Goal: Information Seeking & Learning: Learn about a topic

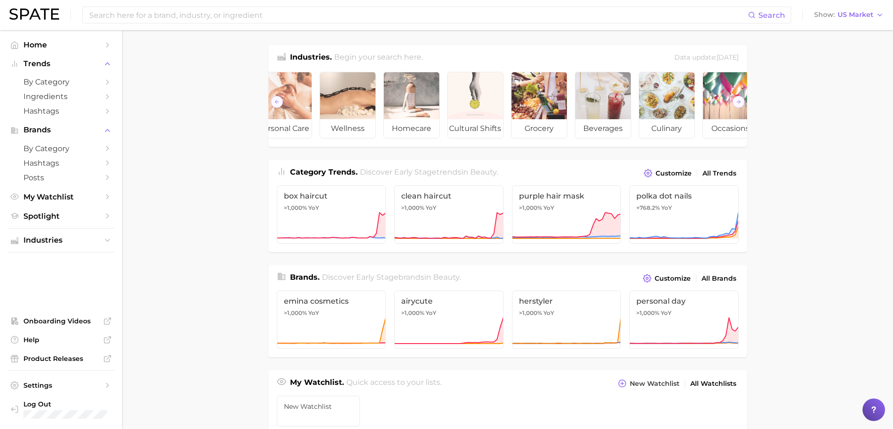
scroll to position [0, 105]
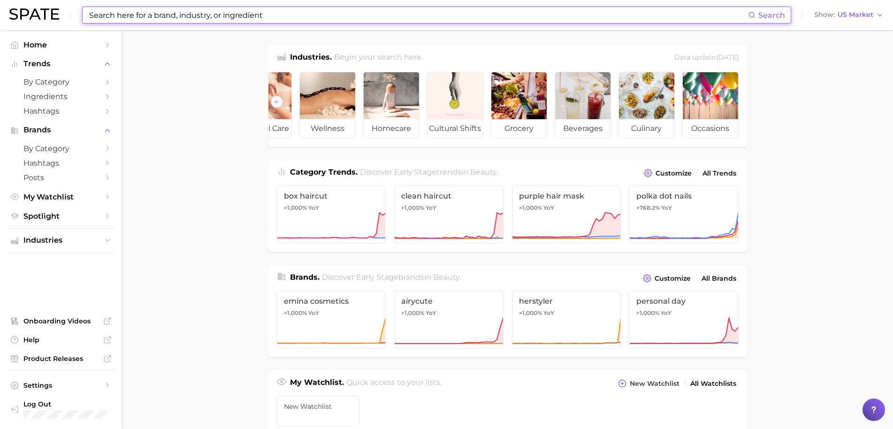
click at [161, 22] on input at bounding box center [418, 15] width 660 height 16
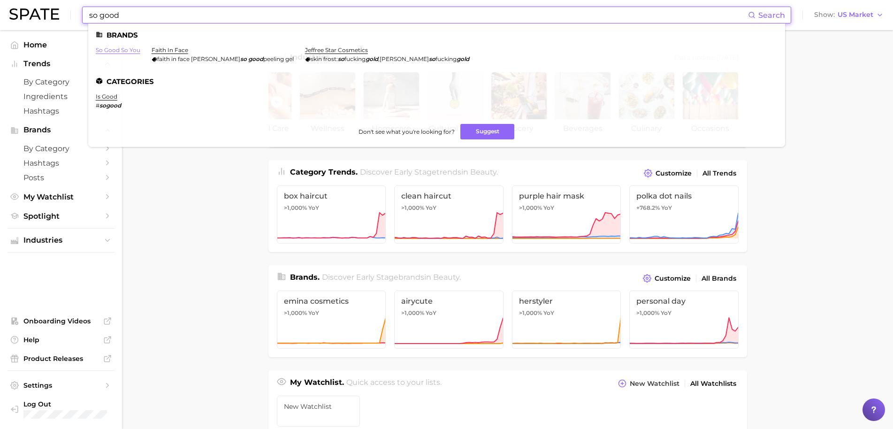
type input "so good"
click at [135, 47] on link "so good so you" at bounding box center [118, 49] width 45 height 7
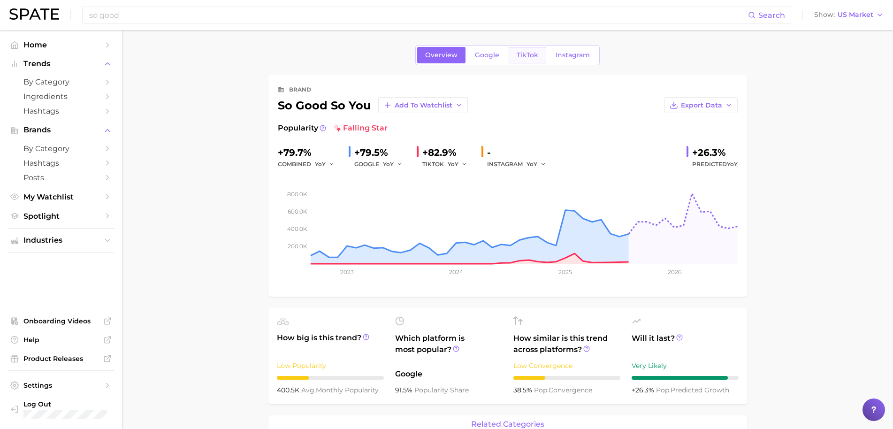
click at [531, 58] on span "TikTok" at bounding box center [528, 55] width 22 height 8
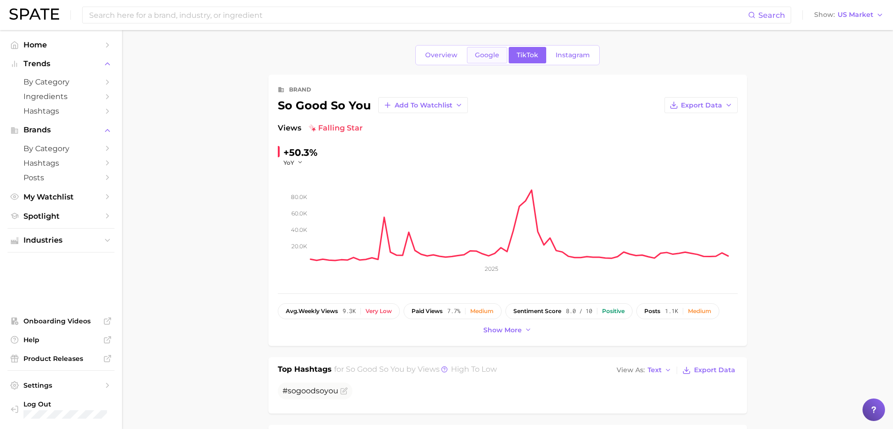
click at [485, 58] on span "Google" at bounding box center [487, 55] width 24 height 8
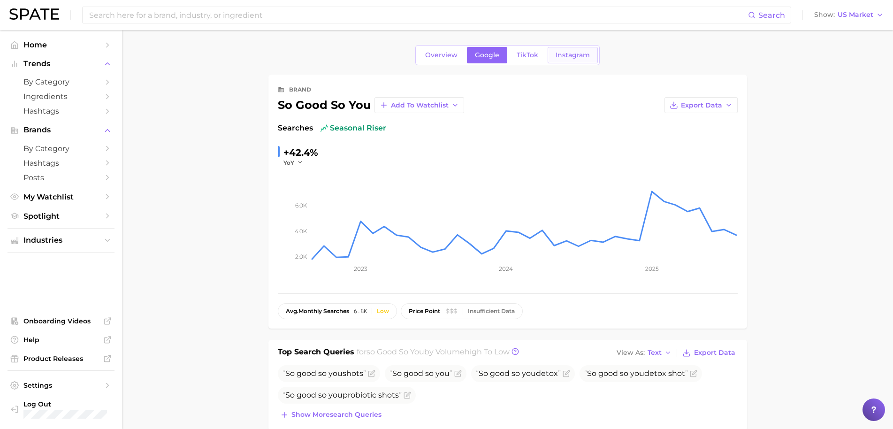
click at [560, 56] on span "Instagram" at bounding box center [573, 55] width 34 height 8
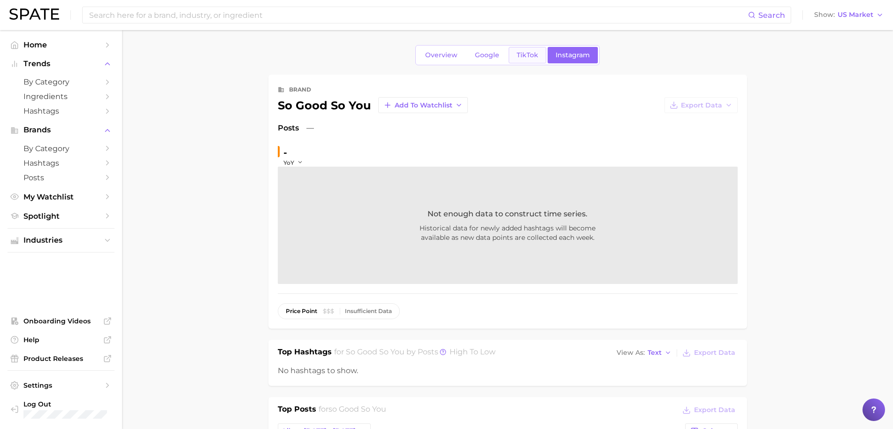
click at [517, 50] on link "TikTok" at bounding box center [528, 55] width 38 height 16
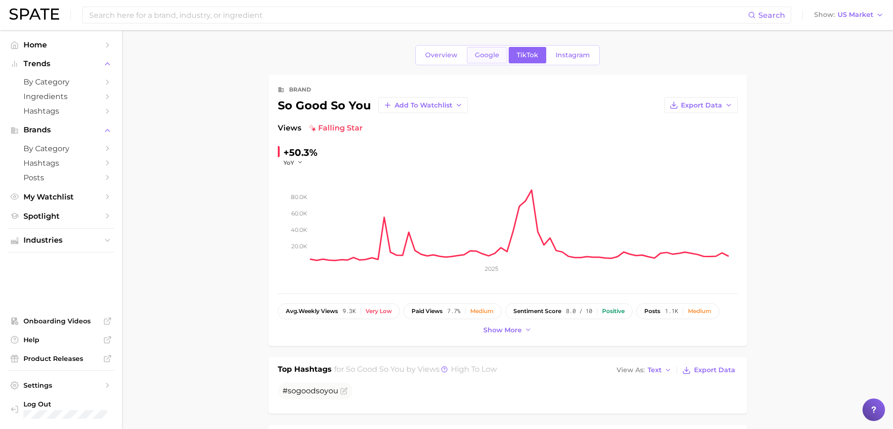
click at [491, 54] on span "Google" at bounding box center [487, 55] width 24 height 8
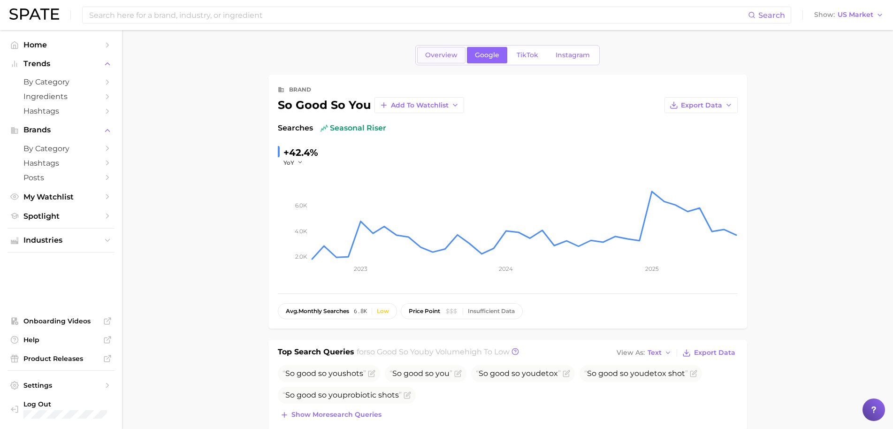
click at [430, 59] on span "Overview" at bounding box center [441, 55] width 32 height 8
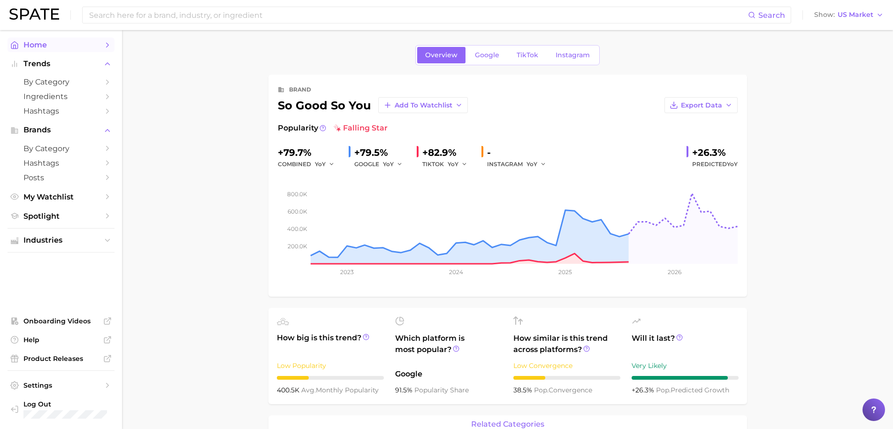
click at [44, 46] on span "Home" at bounding box center [60, 44] width 75 height 9
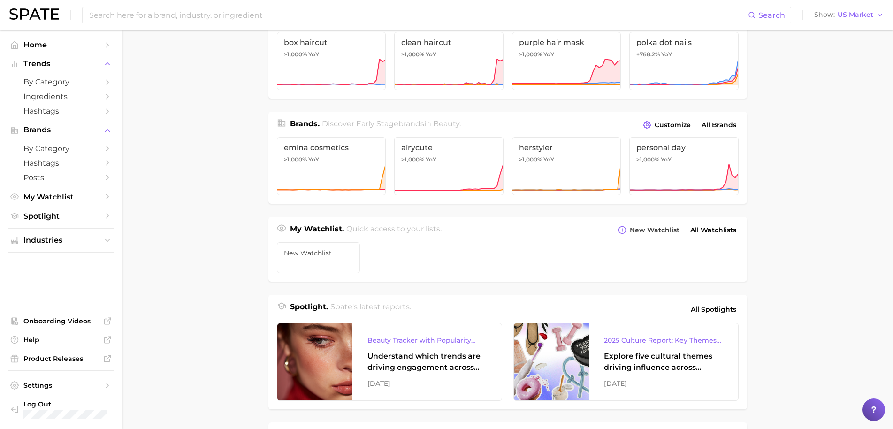
scroll to position [153, 0]
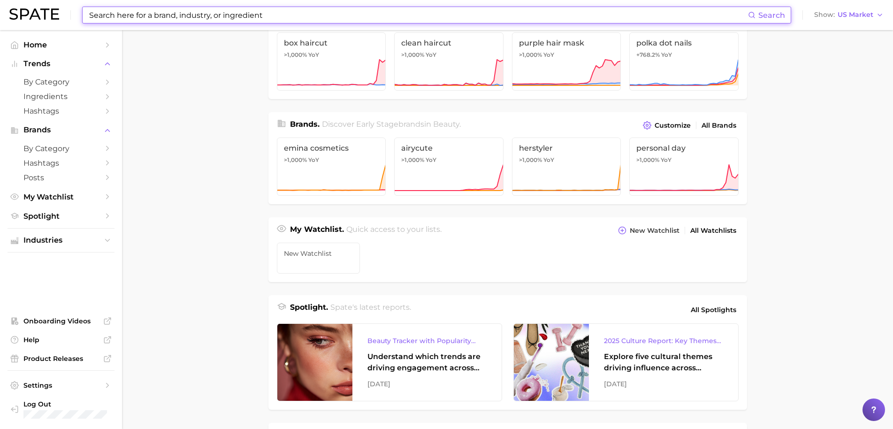
click at [208, 18] on input at bounding box center [418, 15] width 660 height 16
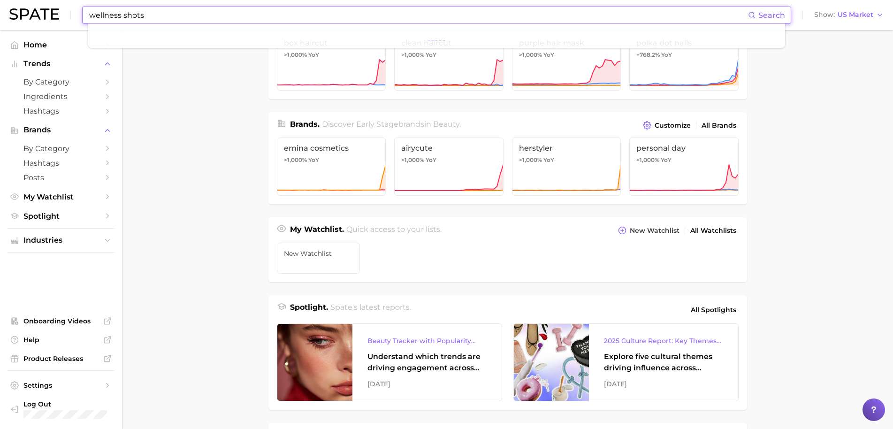
type input "wellness shots"
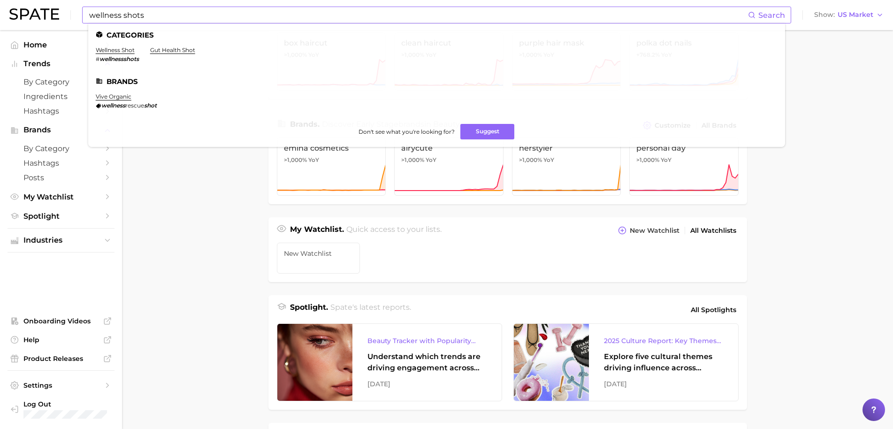
click at [127, 46] on ul "Categories wellness shot # wellnessshots gut health shot Brands vive organic we…" at bounding box center [436, 84] width 697 height 123
click at [127, 49] on link "wellness shot" at bounding box center [115, 49] width 39 height 7
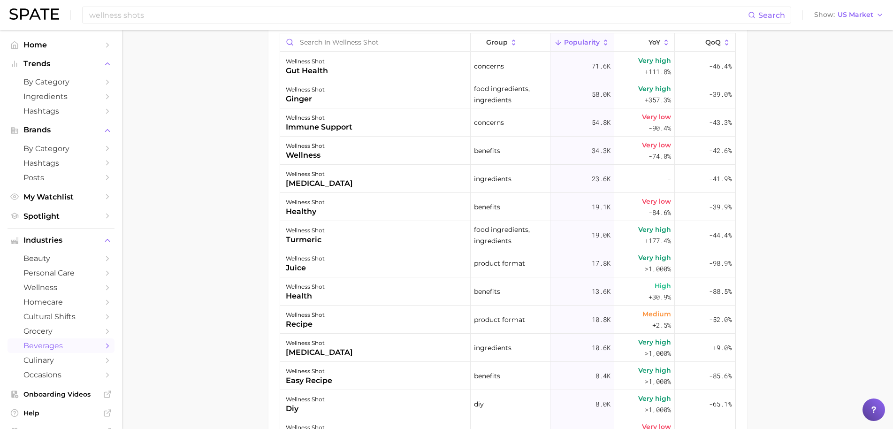
scroll to position [655, 0]
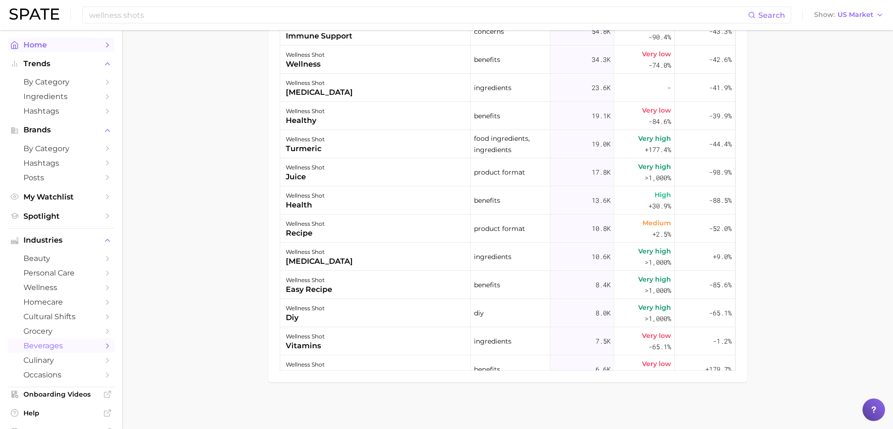
click at [60, 43] on span "Home" at bounding box center [60, 44] width 75 height 9
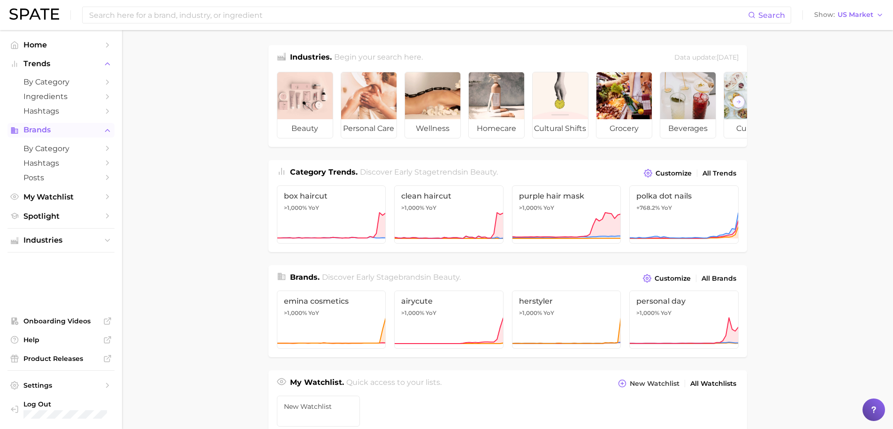
click at [76, 131] on span "Brands" at bounding box center [60, 130] width 75 height 8
click at [49, 131] on span "Brands" at bounding box center [60, 130] width 75 height 8
click at [53, 148] on span "by Category" at bounding box center [60, 148] width 75 height 9
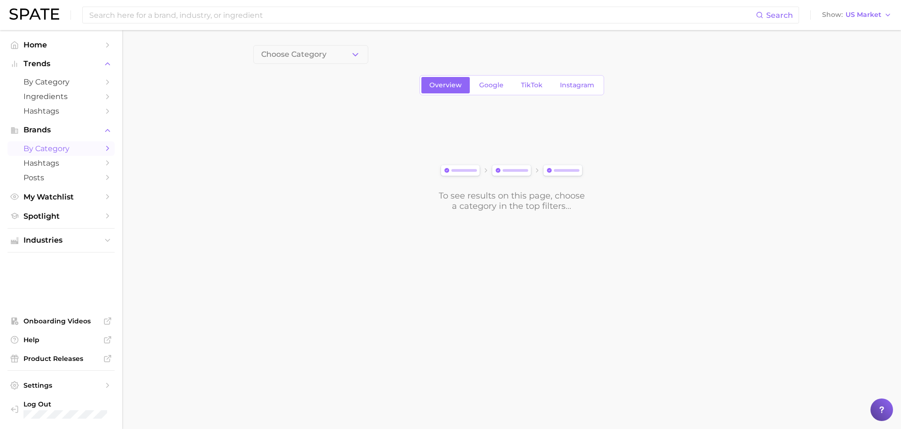
click at [294, 60] on button "Choose Category" at bounding box center [310, 54] width 115 height 19
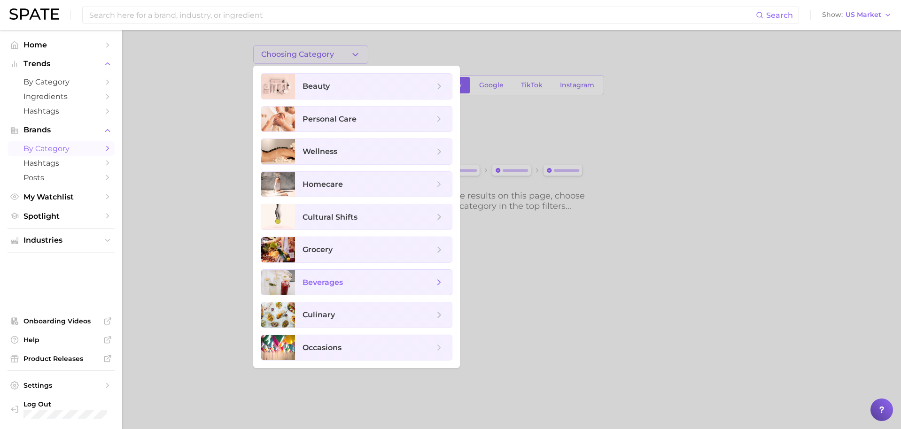
click at [336, 287] on span "beverages" at bounding box center [367, 282] width 131 height 10
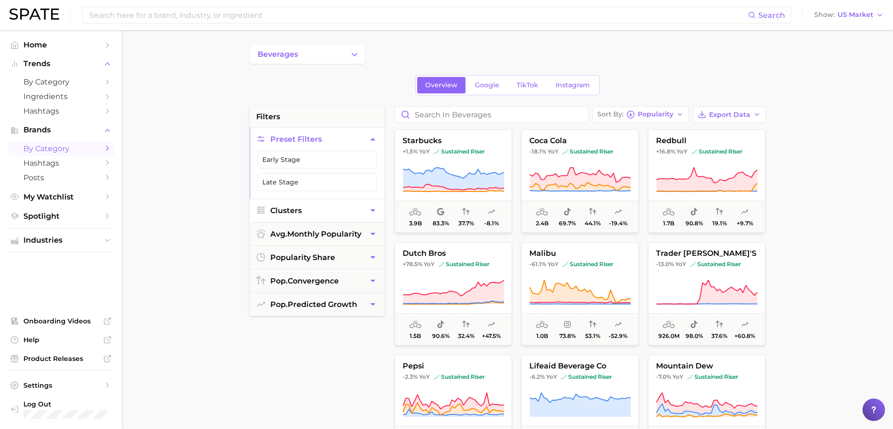
click at [354, 209] on button "Clusters" at bounding box center [317, 210] width 135 height 23
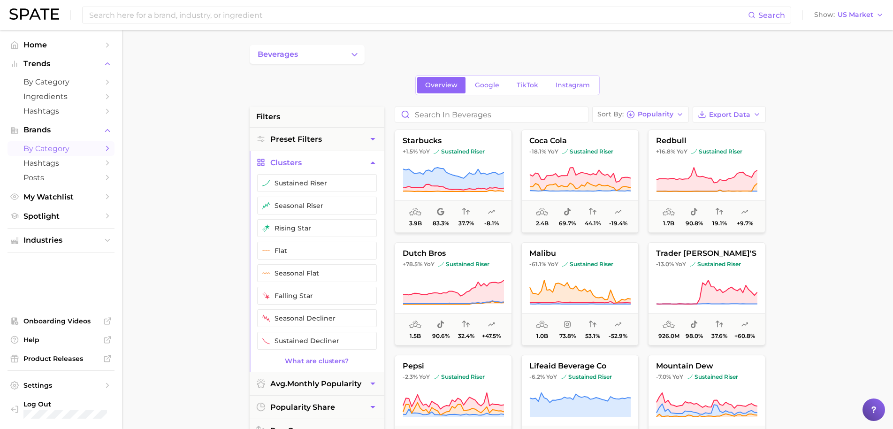
click at [339, 164] on button "Clusters" at bounding box center [317, 162] width 135 height 23
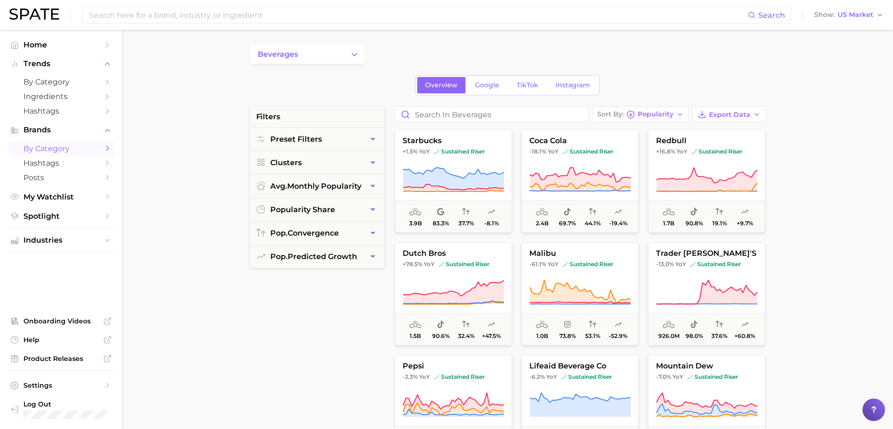
click at [307, 36] on main "beverages Overview Google TikTok Instagram filters Preset Filters Clusters avg.…" at bounding box center [507, 386] width 771 height 712
click at [309, 47] on button "beverages" at bounding box center [307, 54] width 115 height 19
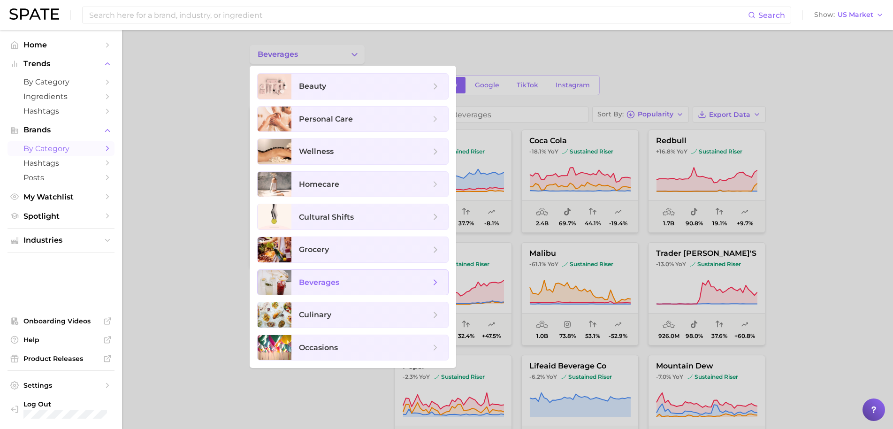
click at [433, 283] on icon at bounding box center [436, 282] width 10 height 10
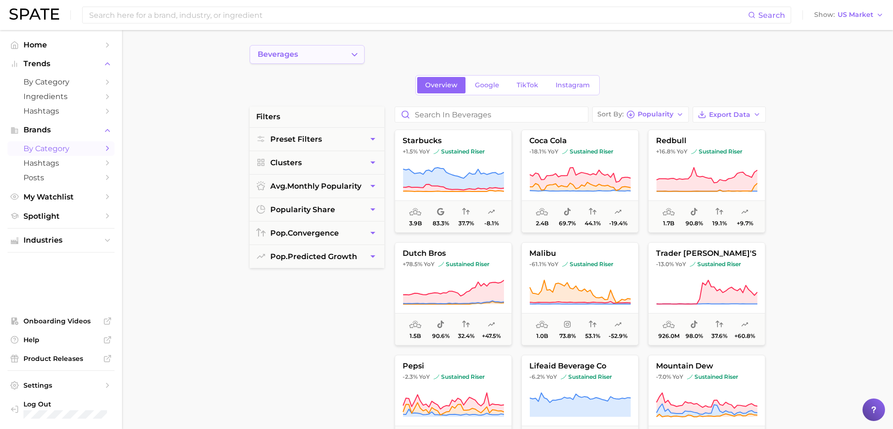
click at [344, 54] on button "beverages" at bounding box center [307, 54] width 115 height 19
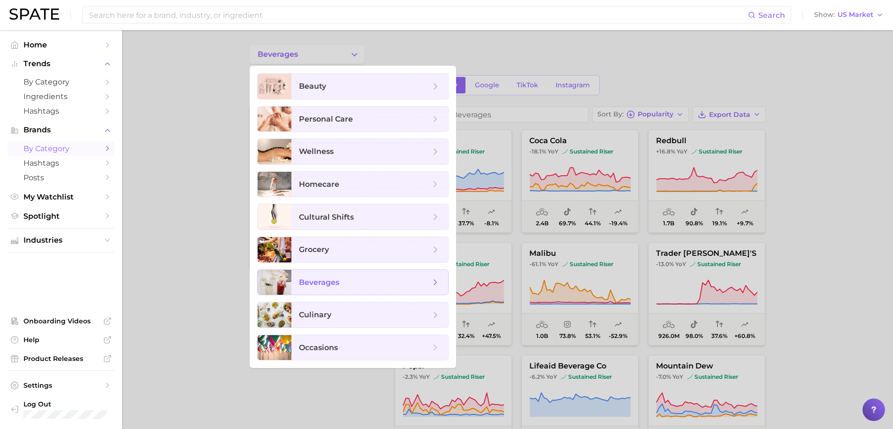
click at [436, 283] on polyline at bounding box center [435, 282] width 2 height 5
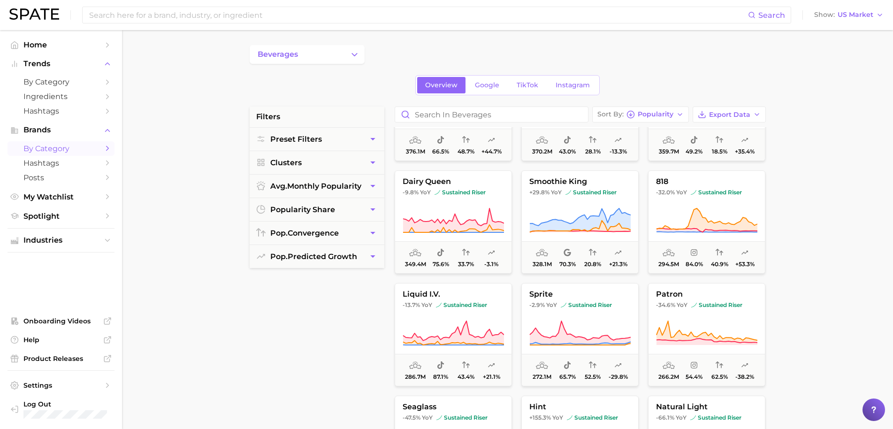
scroll to position [845, 0]
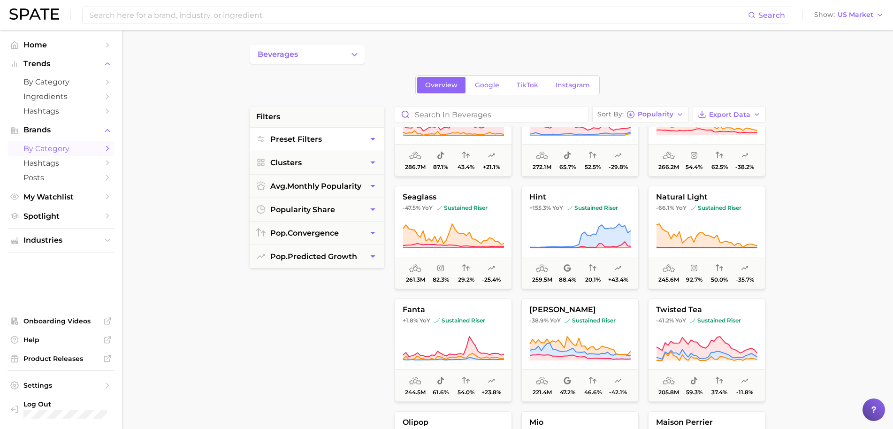
click at [326, 145] on button "Preset Filters" at bounding box center [317, 139] width 135 height 23
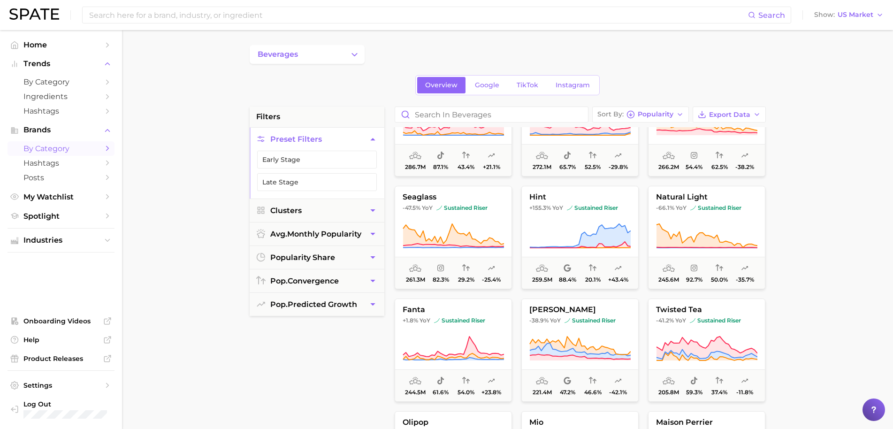
click at [326, 145] on button "Preset Filters" at bounding box center [317, 139] width 135 height 23
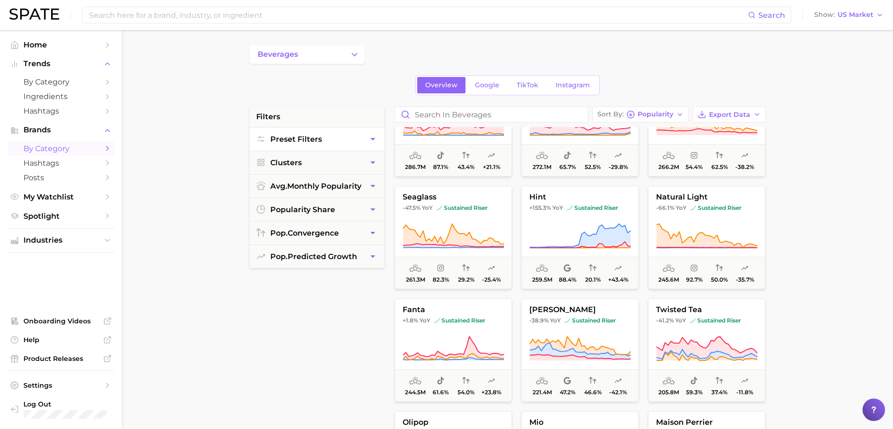
click at [324, 149] on button "Preset Filters" at bounding box center [317, 139] width 135 height 23
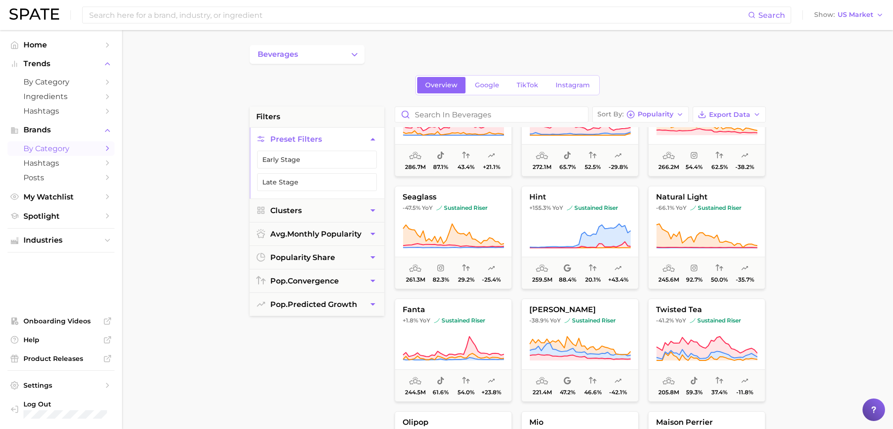
click at [323, 144] on button "Preset Filters" at bounding box center [317, 139] width 135 height 23
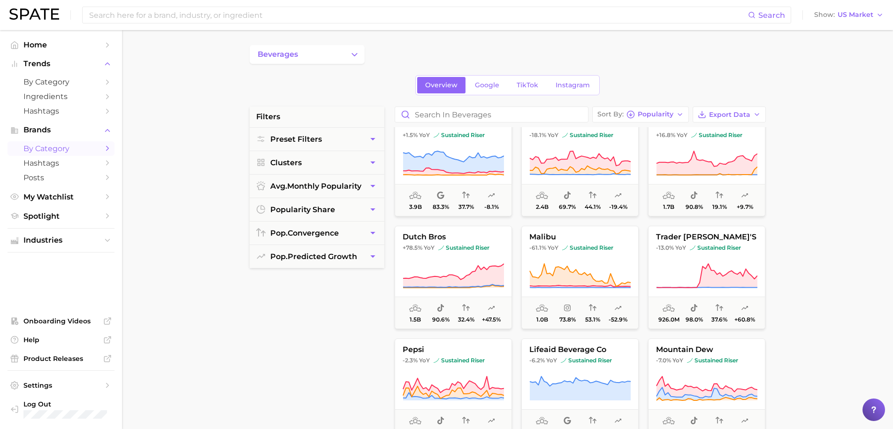
scroll to position [0, 0]
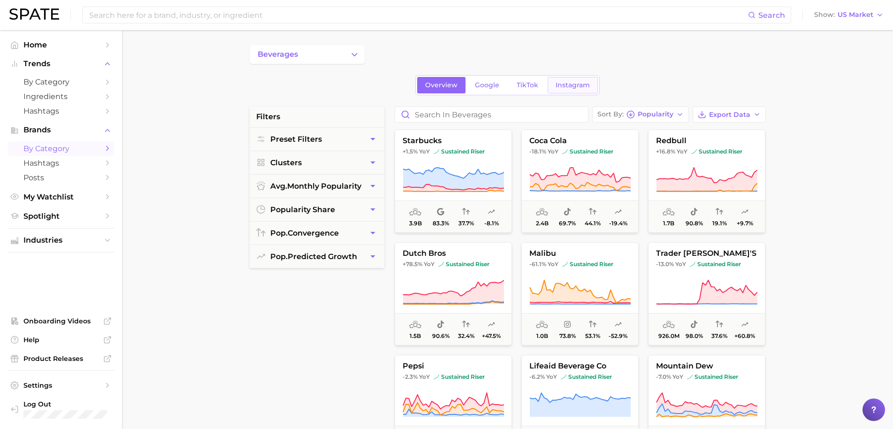
click at [578, 84] on span "Instagram" at bounding box center [573, 85] width 34 height 8
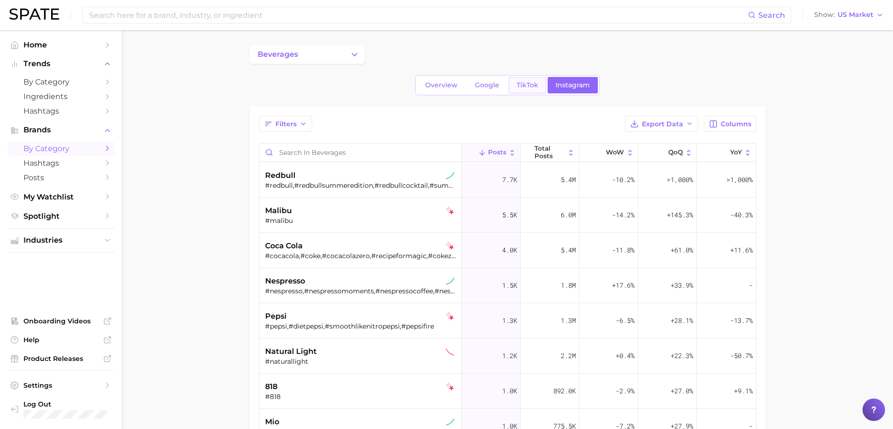
click at [526, 91] on link "TikTok" at bounding box center [528, 85] width 38 height 16
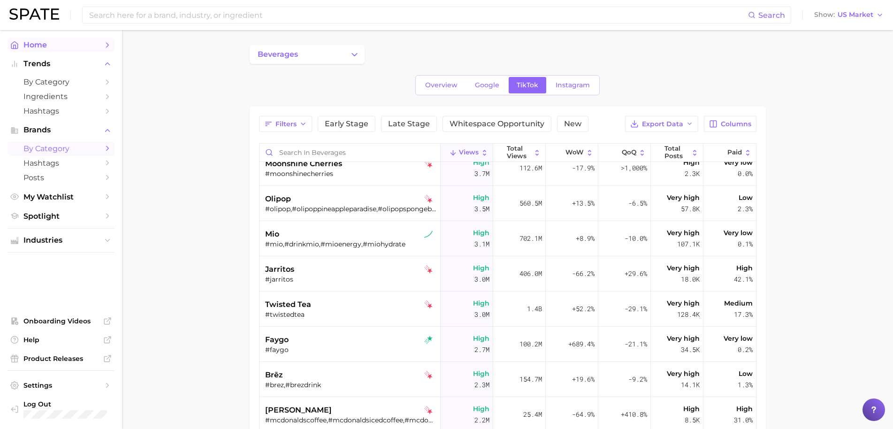
click at [60, 47] on span "Home" at bounding box center [60, 44] width 75 height 9
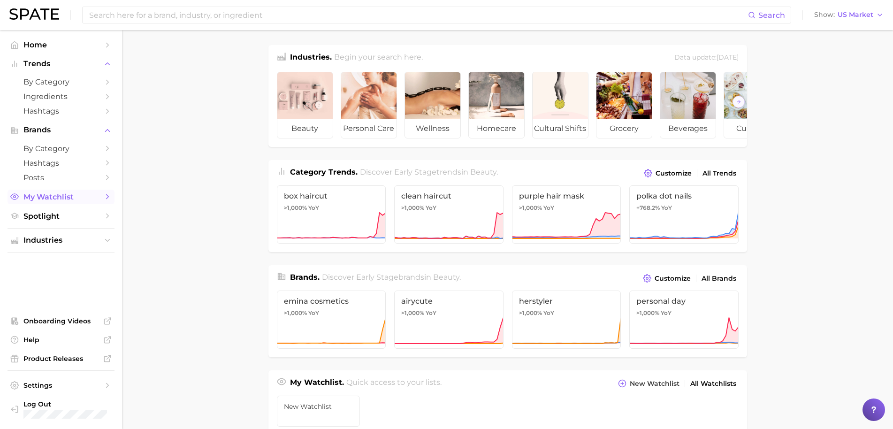
click at [59, 200] on span "My Watchlist" at bounding box center [60, 197] width 75 height 9
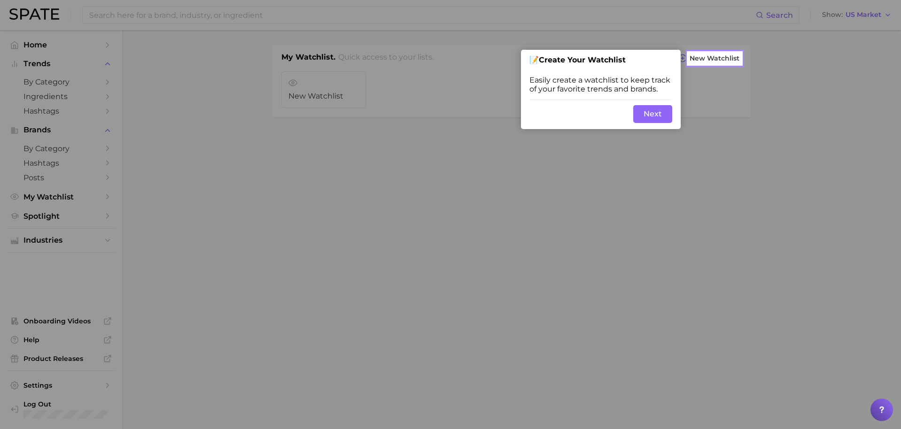
click at [642, 108] on button "Next" at bounding box center [652, 114] width 39 height 18
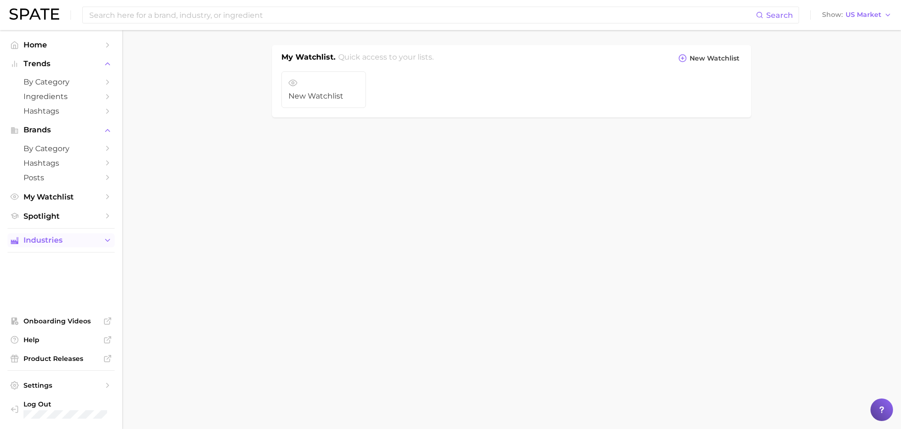
click at [57, 233] on button "Industries" at bounding box center [61, 240] width 107 height 14
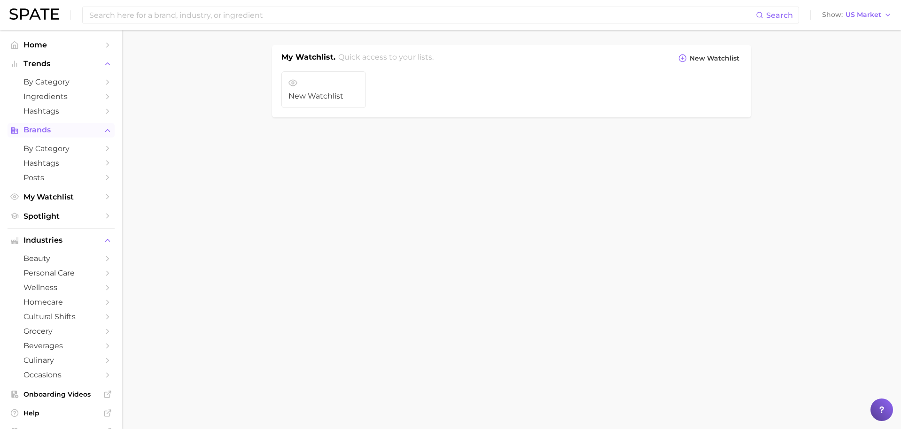
click at [61, 132] on span "Brands" at bounding box center [60, 130] width 75 height 8
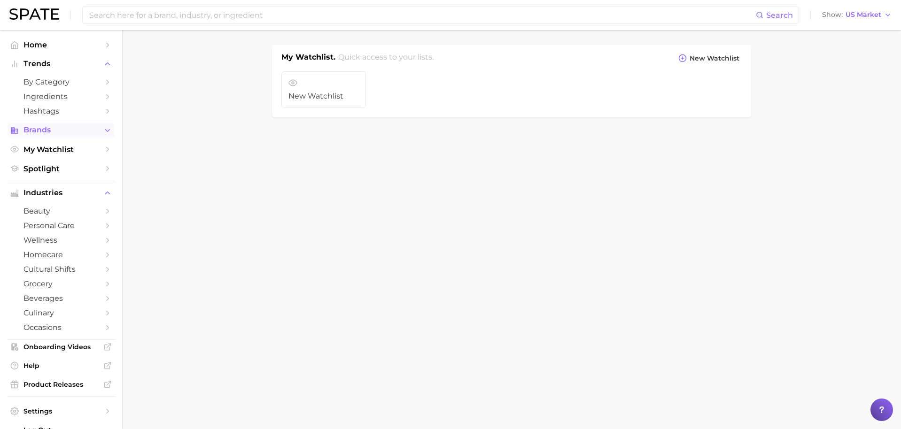
click at [61, 132] on span "Brands" at bounding box center [60, 130] width 75 height 8
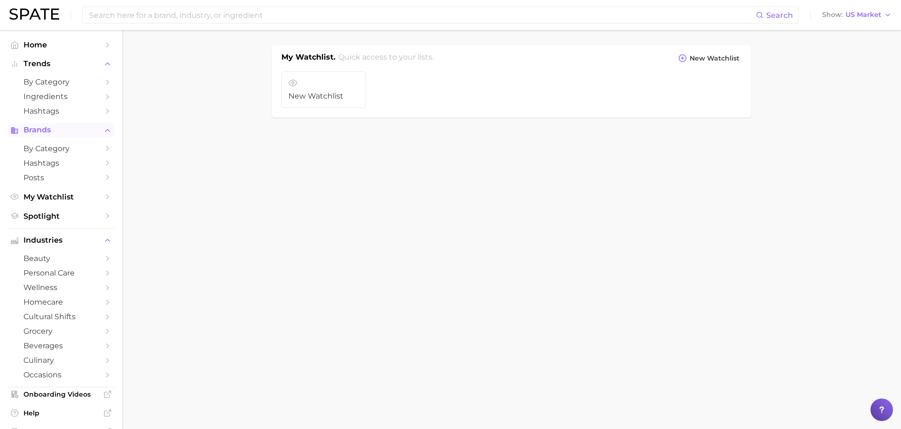
click at [38, 130] on span "Brands" at bounding box center [60, 130] width 75 height 8
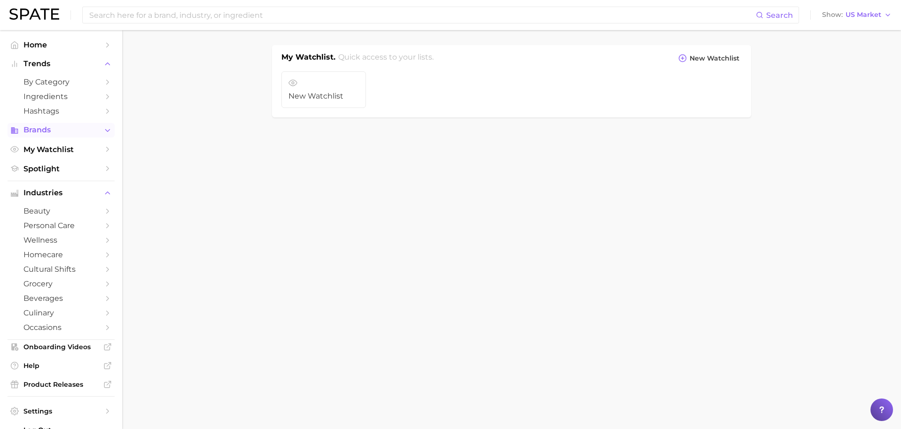
click at [37, 132] on span "Brands" at bounding box center [60, 130] width 75 height 8
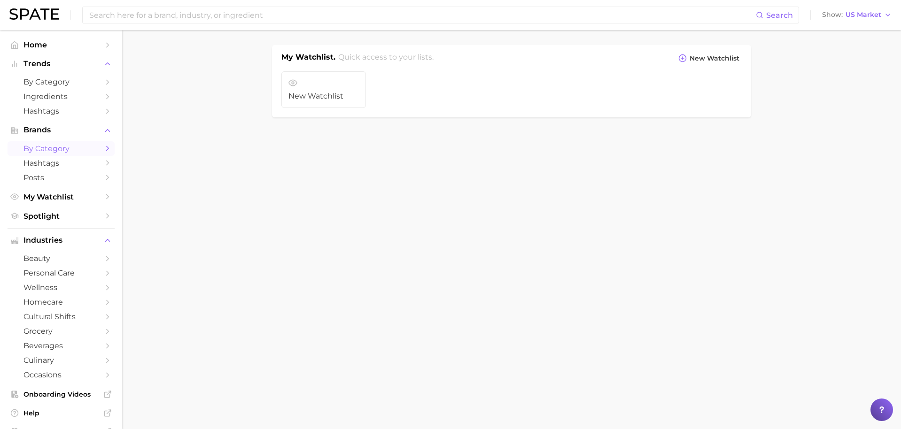
click at [39, 146] on span "by Category" at bounding box center [60, 148] width 75 height 9
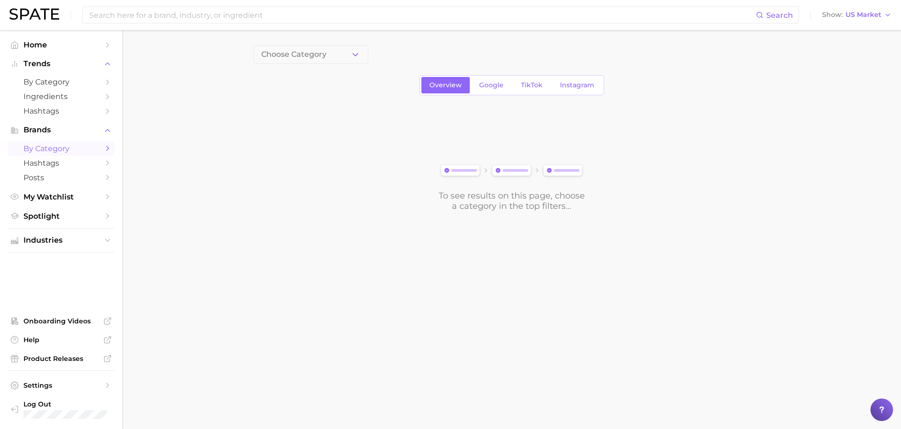
click at [355, 64] on div "Choose Category Overview Google TikTok Instagram To see results on this page, c…" at bounding box center [511, 128] width 516 height 166
click at [343, 52] on button "Choose Category" at bounding box center [310, 54] width 115 height 19
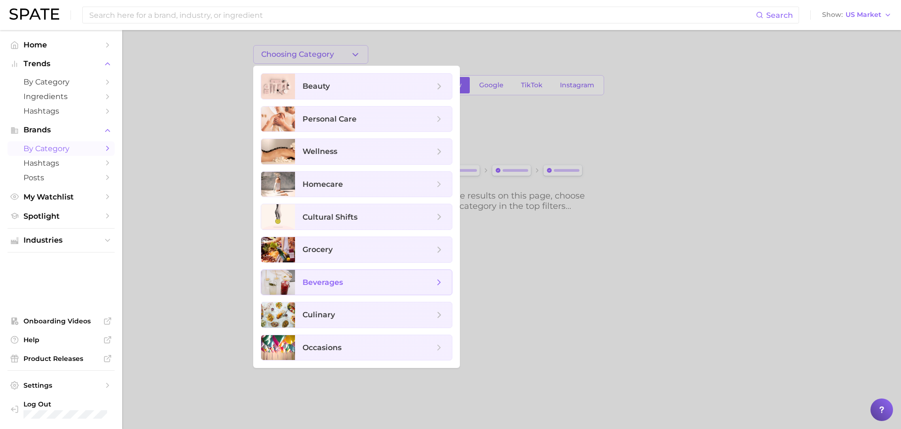
click at [347, 272] on span "beverages" at bounding box center [373, 282] width 157 height 25
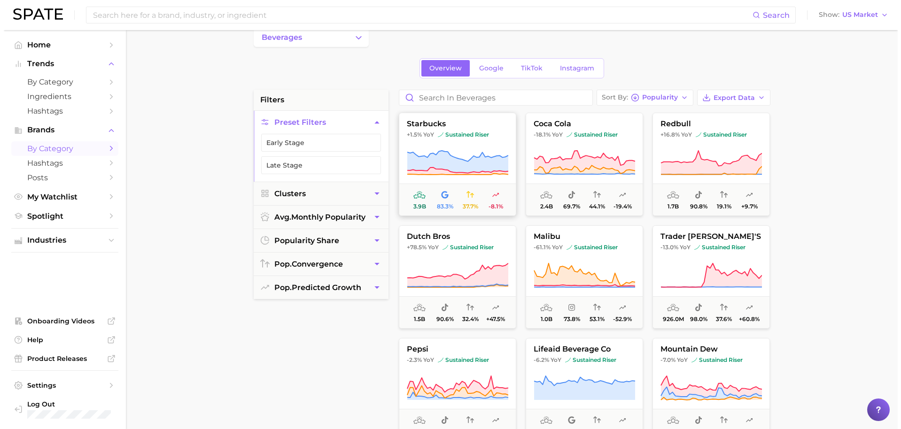
scroll to position [47, 0]
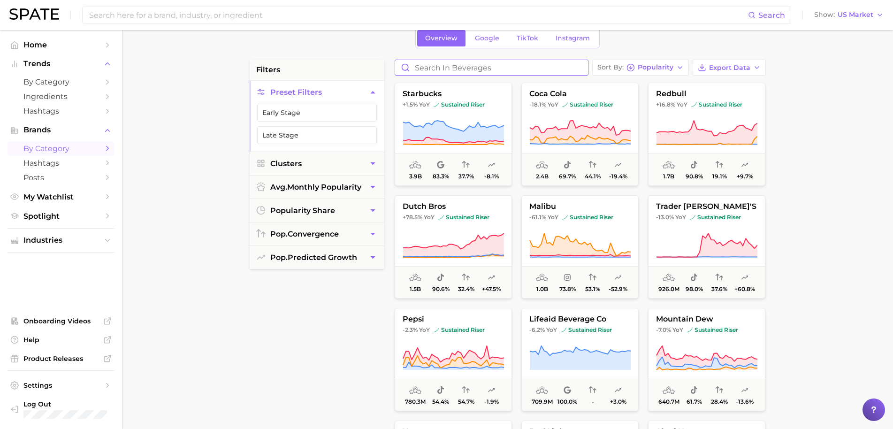
click at [448, 72] on input "Search in beverages" at bounding box center [491, 67] width 193 height 15
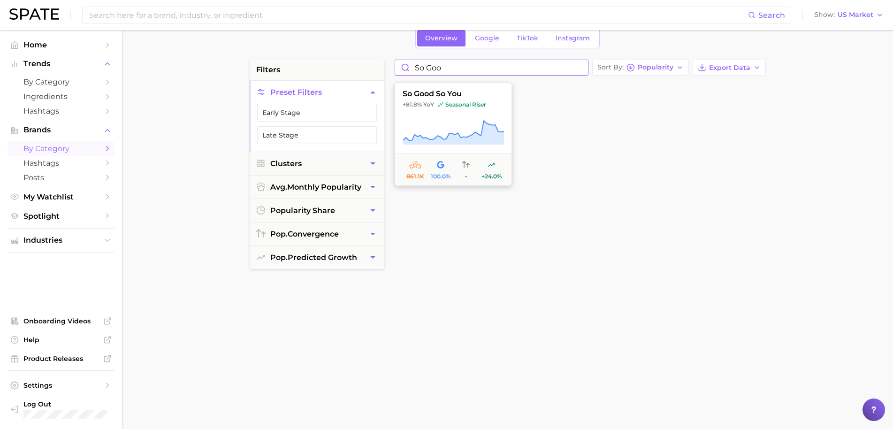
type input "so goo"
click at [483, 99] on button "so good so you +81.8% YoY seasonal riser 861.1k 100.0% - +24.0%" at bounding box center [453, 134] width 117 height 103
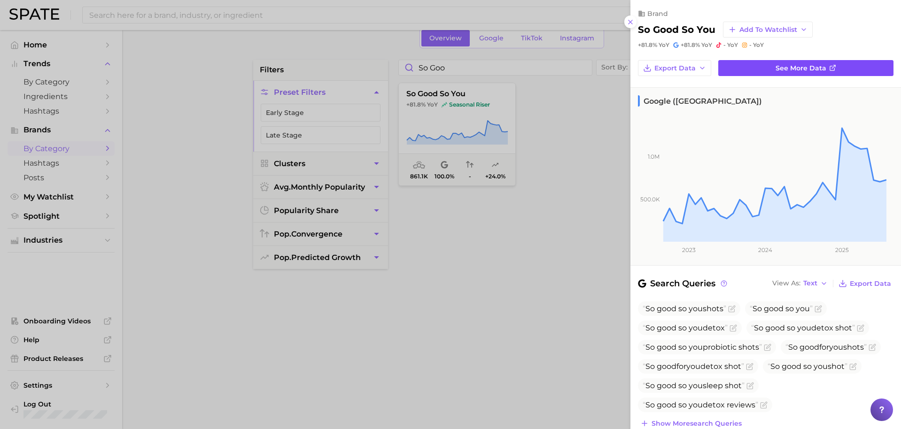
click at [840, 62] on link "See more data" at bounding box center [805, 68] width 175 height 16
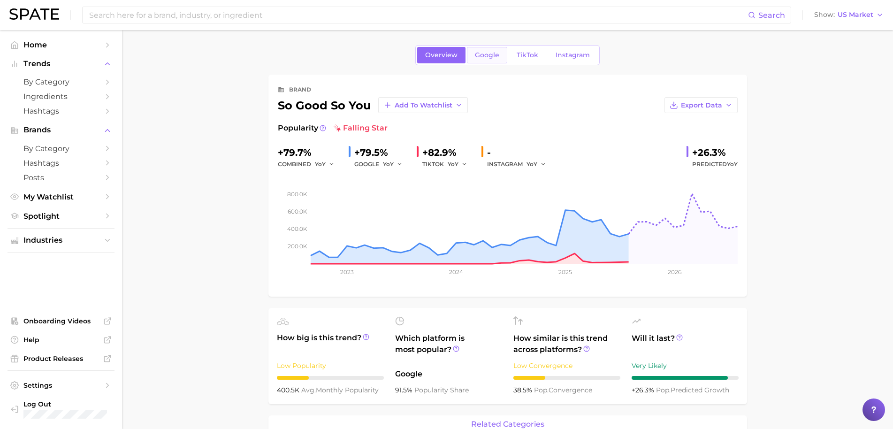
click at [492, 52] on span "Google" at bounding box center [487, 55] width 24 height 8
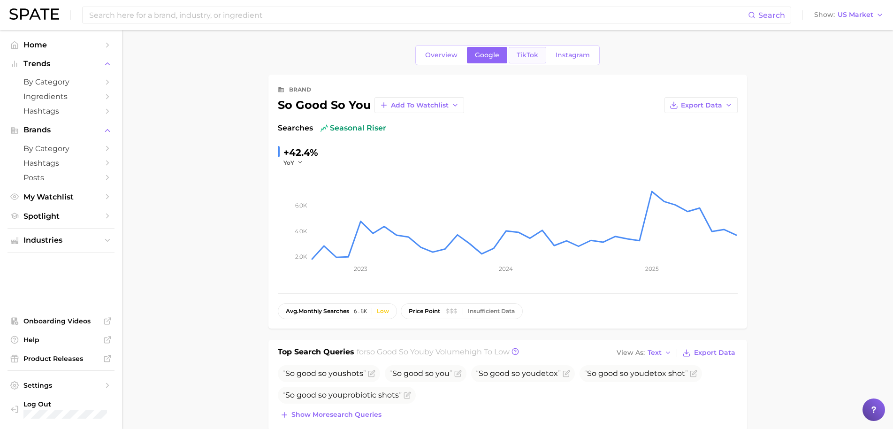
click at [519, 59] on link "TikTok" at bounding box center [528, 55] width 38 height 16
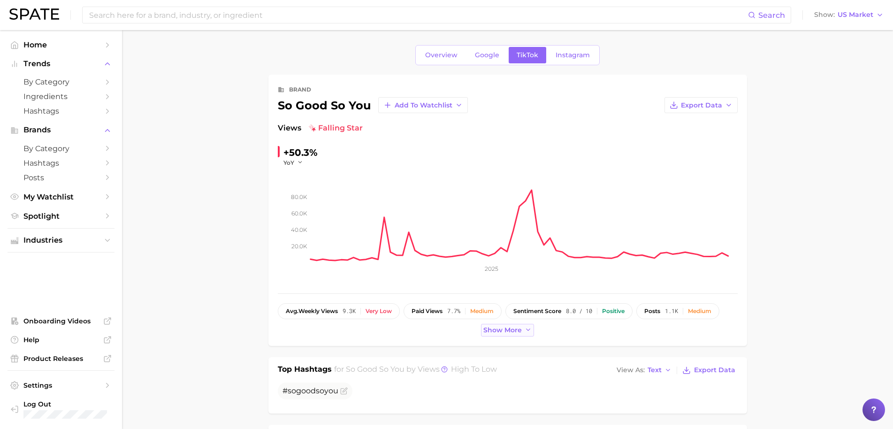
click at [521, 331] on span "Show more" at bounding box center [503, 330] width 39 height 8
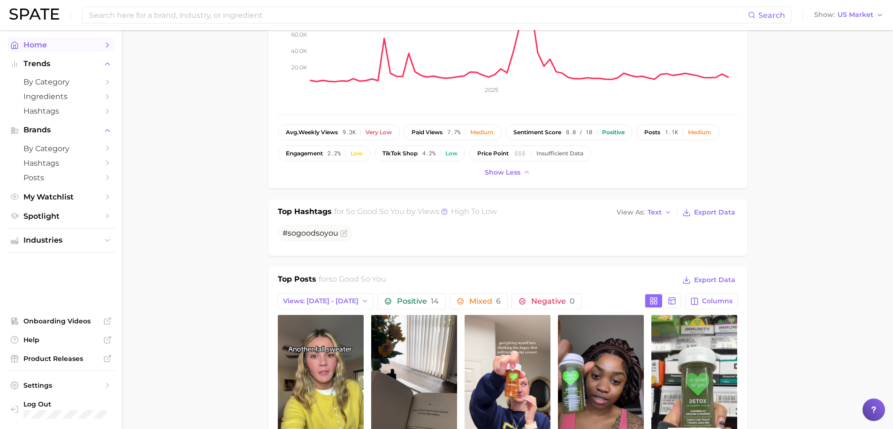
scroll to position [144, 0]
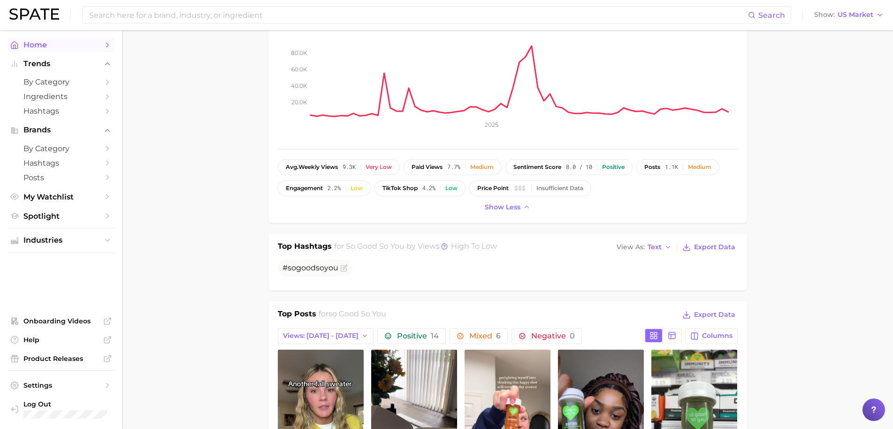
click at [83, 49] on link "Home" at bounding box center [61, 45] width 107 height 15
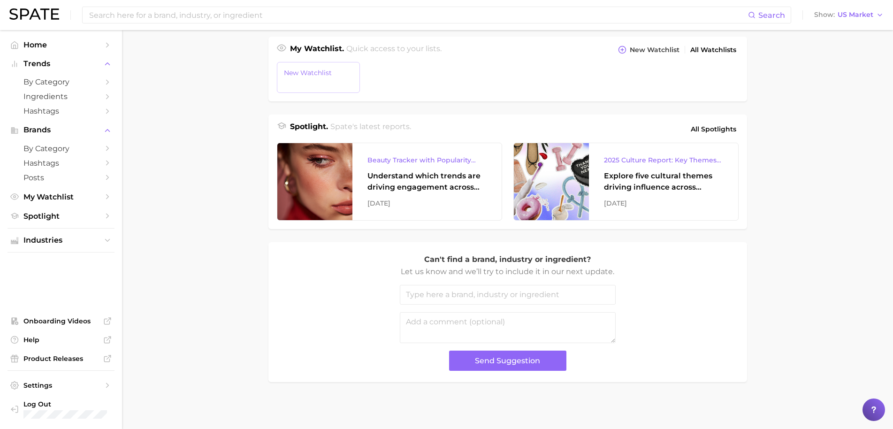
scroll to position [341, 0]
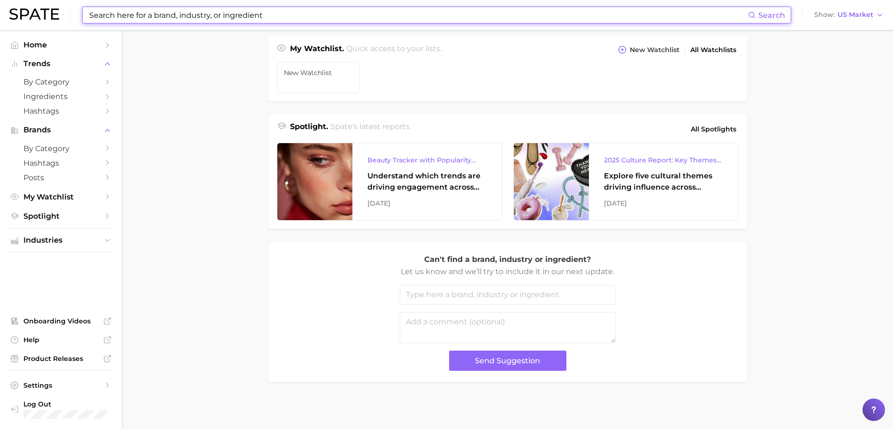
click at [314, 13] on input at bounding box center [418, 15] width 660 height 16
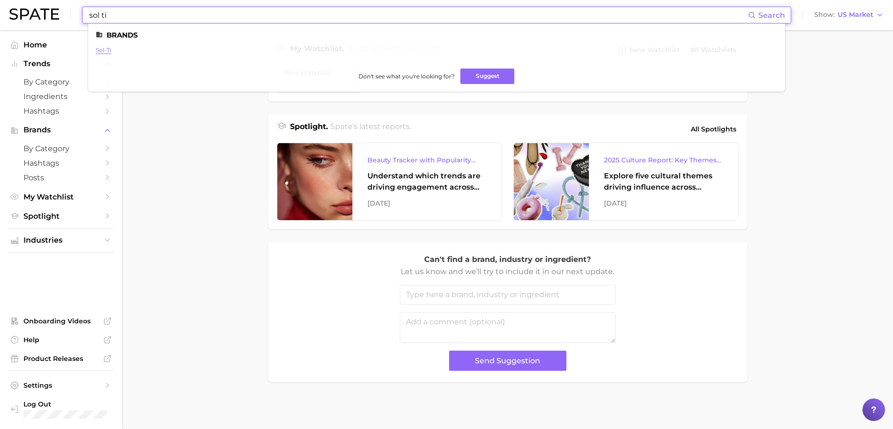
type input "sol ti"
click at [102, 47] on link "sol-ti" at bounding box center [103, 49] width 15 height 7
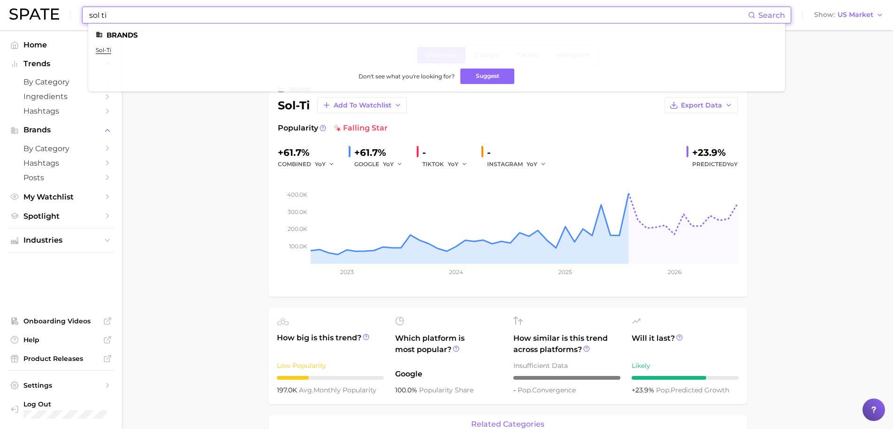
click at [227, 16] on input "sol ti" at bounding box center [418, 15] width 660 height 16
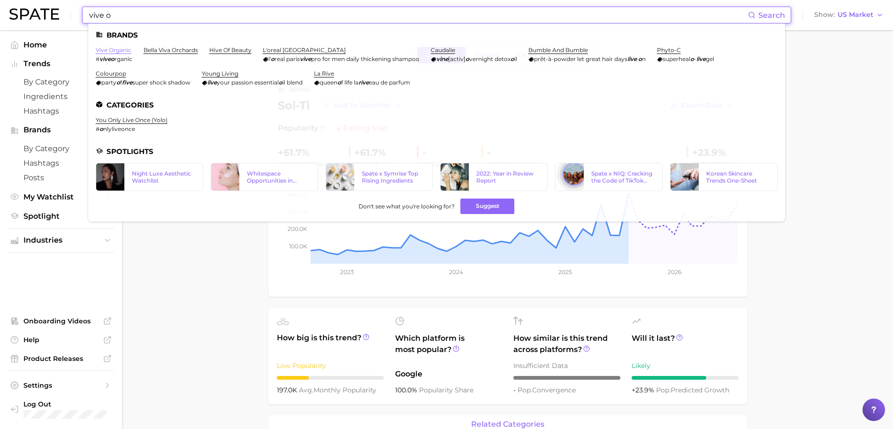
type input "vive o"
click at [128, 51] on link "vive organic" at bounding box center [114, 49] width 36 height 7
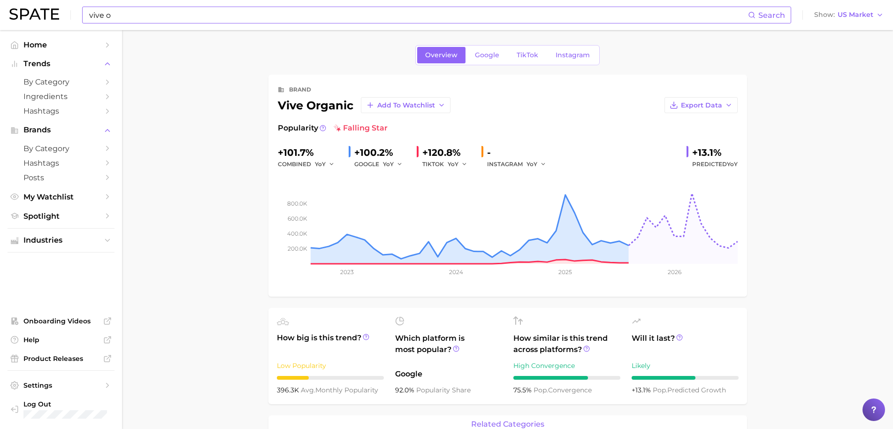
click at [494, 54] on span "Google" at bounding box center [487, 55] width 24 height 8
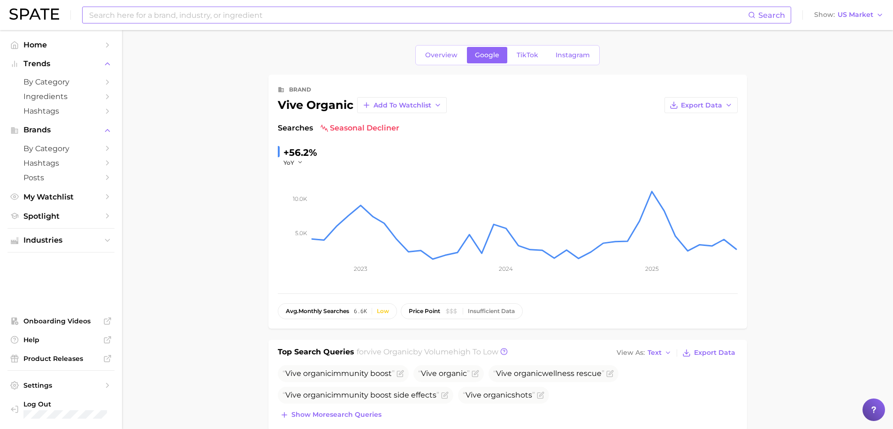
click at [231, 19] on input at bounding box center [418, 15] width 660 height 16
click at [446, 56] on span "Overview" at bounding box center [441, 55] width 32 height 8
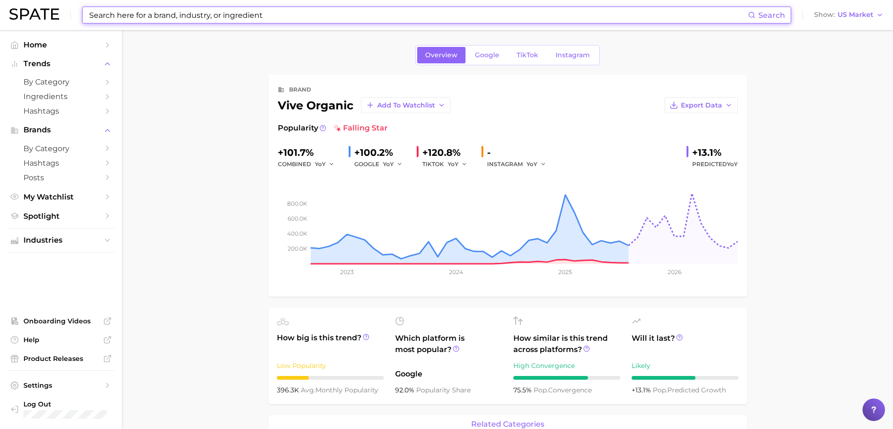
click at [551, 112] on div "Export Data" at bounding box center [594, 105] width 287 height 16
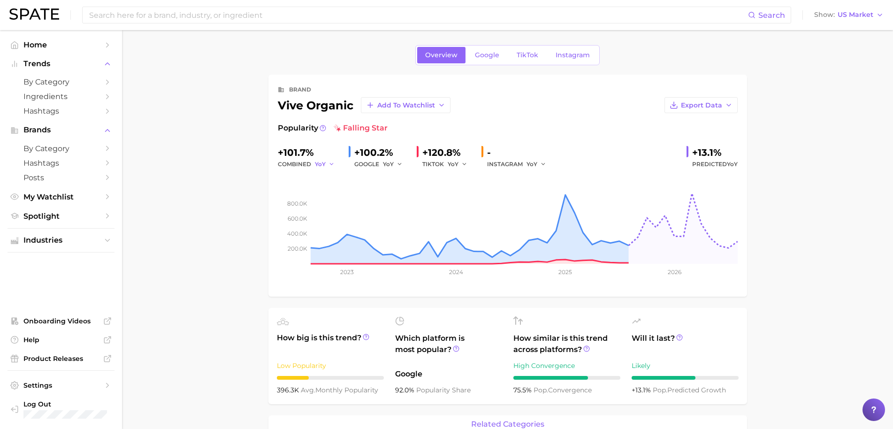
click at [326, 165] on button "YoY" at bounding box center [325, 164] width 20 height 11
click at [341, 194] on button "QoQ" at bounding box center [366, 196] width 103 height 17
click at [329, 167] on button "QoQ" at bounding box center [326, 164] width 23 height 11
click at [323, 160] on button "QoQ" at bounding box center [326, 164] width 23 height 11
click at [331, 163] on icon "button" at bounding box center [334, 164] width 7 height 7
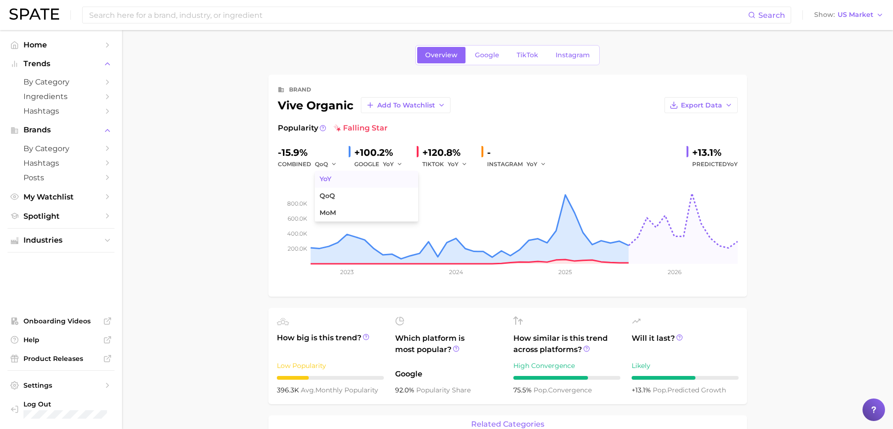
click at [332, 176] on button "YoY" at bounding box center [366, 179] width 103 height 17
click at [479, 53] on span "Google" at bounding box center [487, 55] width 24 height 8
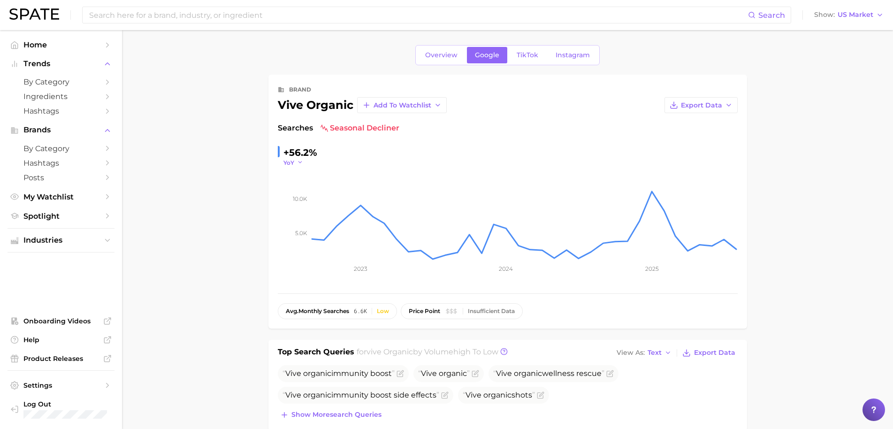
click at [299, 163] on icon "button" at bounding box center [300, 162] width 7 height 7
click at [304, 189] on button "QoQ" at bounding box center [335, 193] width 103 height 17
click at [292, 166] on span "QoQ" at bounding box center [290, 163] width 13 height 8
click at [298, 177] on span "YoY" at bounding box center [294, 176] width 12 height 8
click at [293, 167] on icon "5.0k 10.0k 2023 2024 2025" at bounding box center [508, 225] width 460 height 117
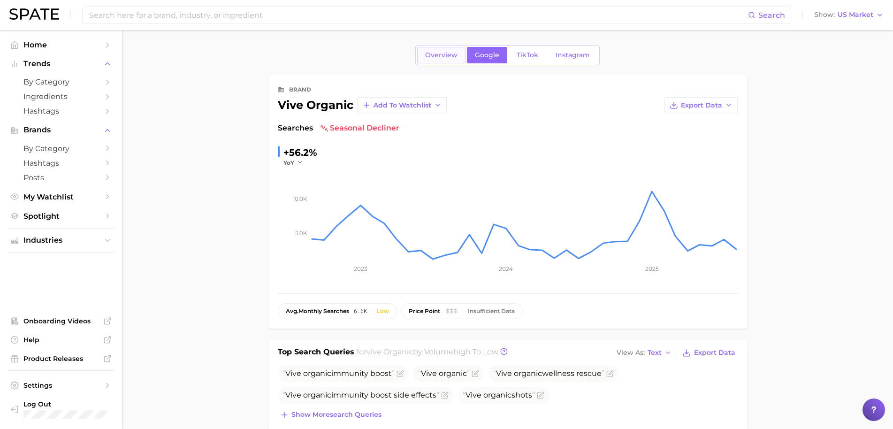
click at [429, 55] on span "Overview" at bounding box center [441, 55] width 32 height 8
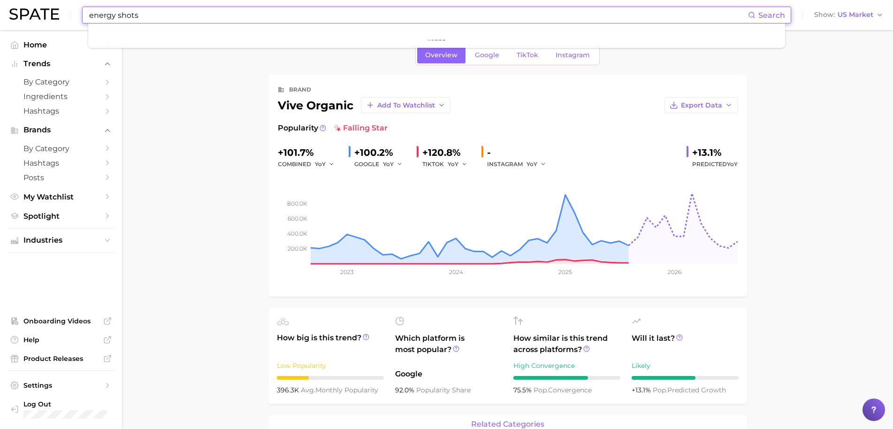
type input "energy shots"
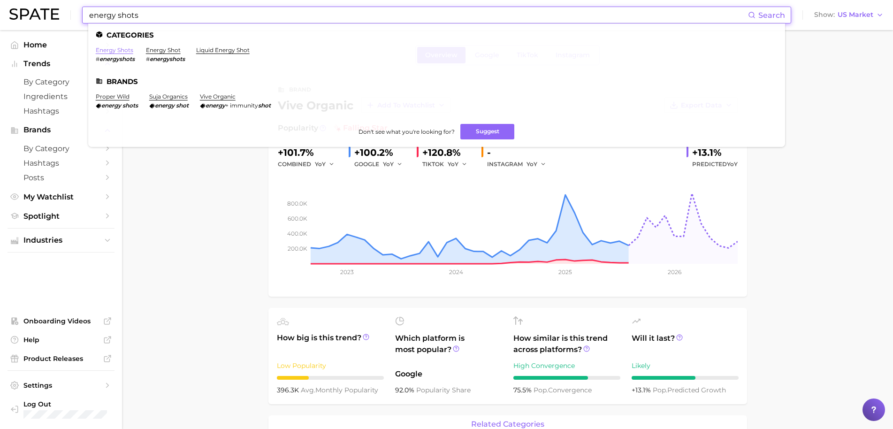
click at [120, 48] on link "energy shots" at bounding box center [115, 49] width 38 height 7
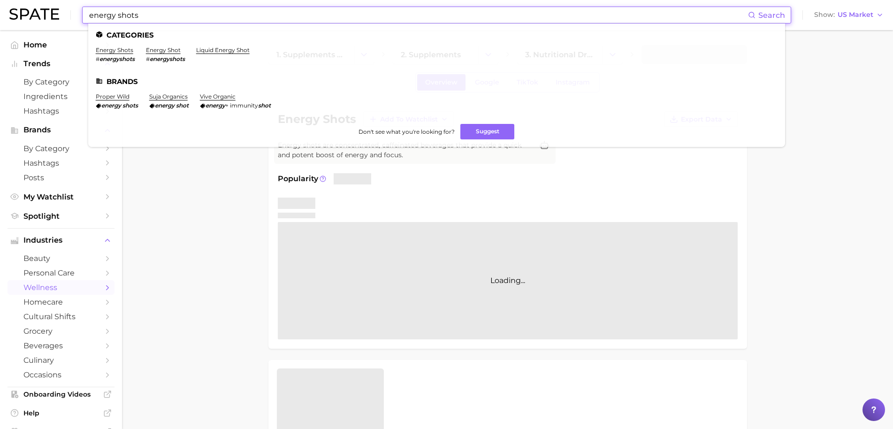
click at [126, 15] on input "energy shots" at bounding box center [418, 15] width 660 height 16
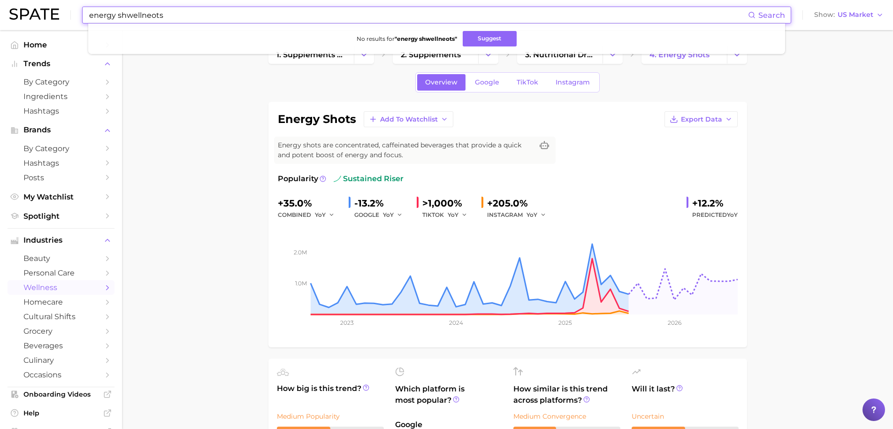
click at [126, 15] on input "energy shwellneots" at bounding box center [418, 15] width 660 height 16
type input "wellness shots"
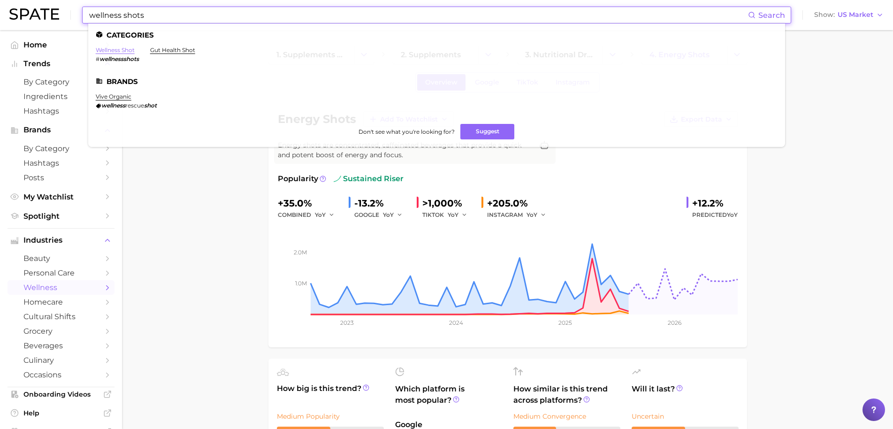
click at [127, 49] on link "wellness shot" at bounding box center [115, 49] width 39 height 7
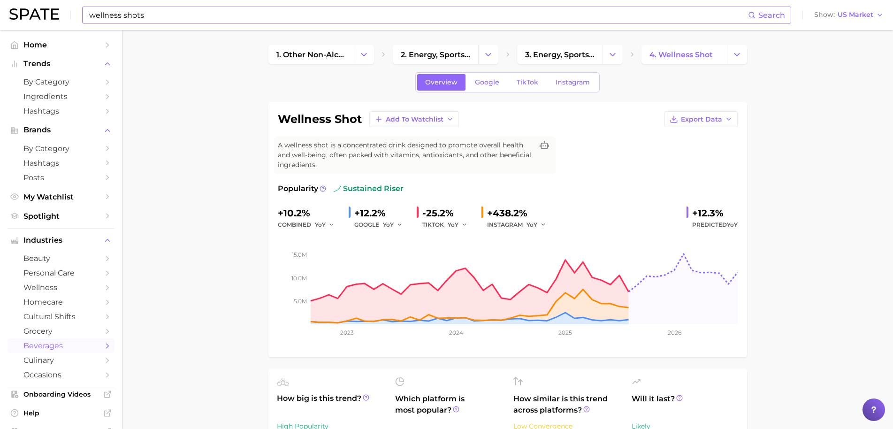
click at [524, 222] on div "INSTAGRAM YoY" at bounding box center [520, 224] width 66 height 11
click at [530, 225] on span "YoY" at bounding box center [532, 225] width 11 height 8
click at [548, 200] on div "Popularity sustained riser +10.2% combined YoY +12.2% GOOGLE YoY -25.2% TIKTOK …" at bounding box center [508, 265] width 460 height 165
click at [479, 86] on link "Google" at bounding box center [487, 82] width 40 height 16
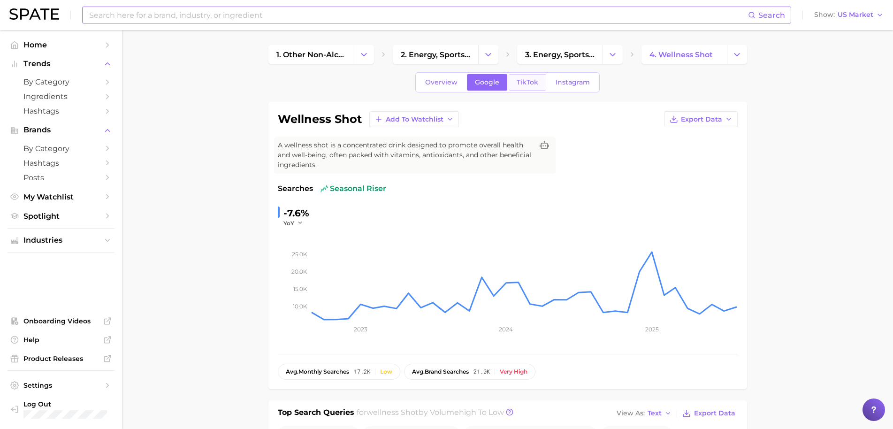
click at [519, 86] on link "TikTok" at bounding box center [528, 82] width 38 height 16
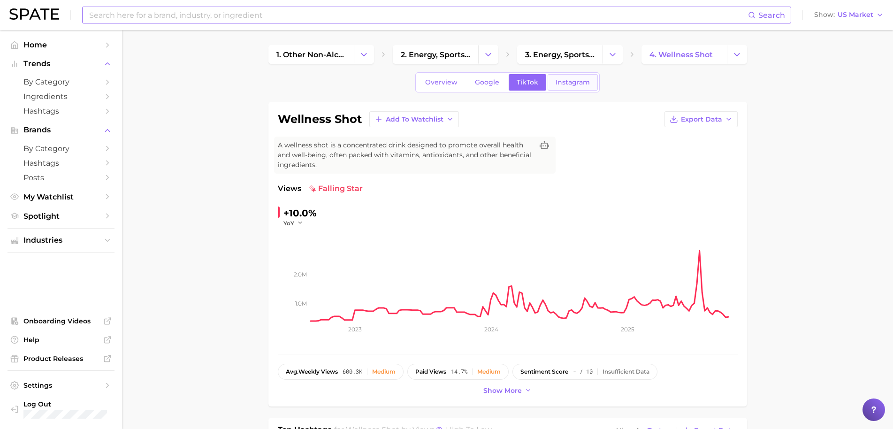
click at [560, 83] on span "Instagram" at bounding box center [573, 82] width 34 height 8
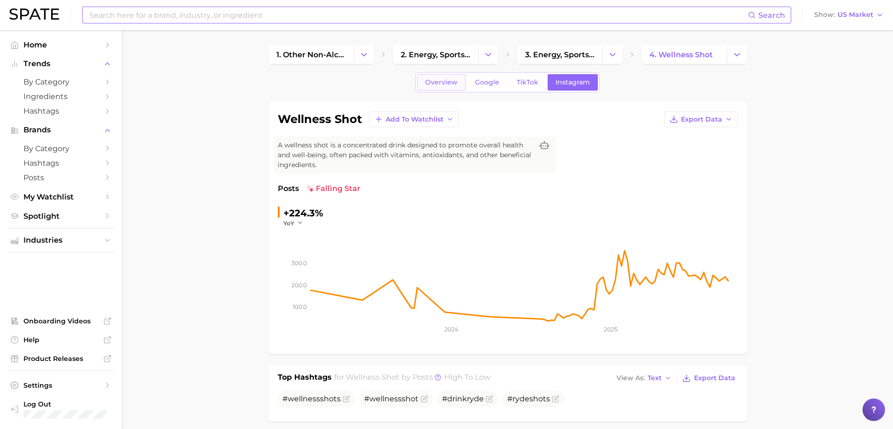
click at [442, 89] on link "Overview" at bounding box center [441, 82] width 48 height 16
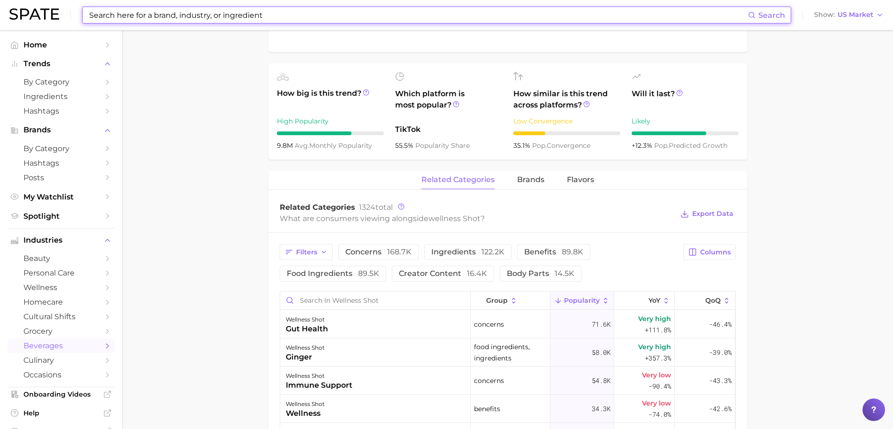
scroll to position [329, 0]
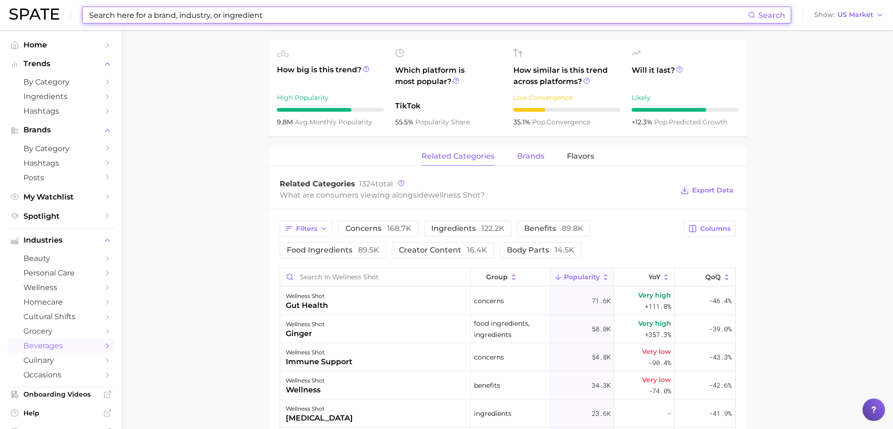
click at [520, 154] on span "brands" at bounding box center [530, 156] width 27 height 8
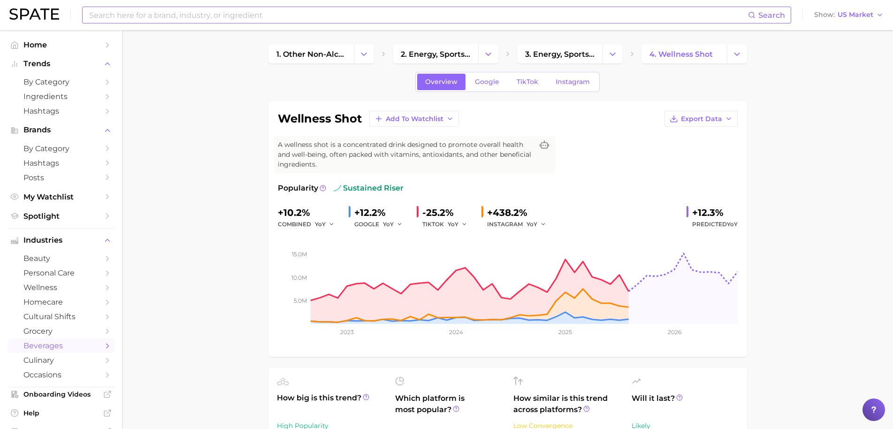
scroll to position [0, 0]
click at [474, 86] on link "Google" at bounding box center [487, 82] width 40 height 16
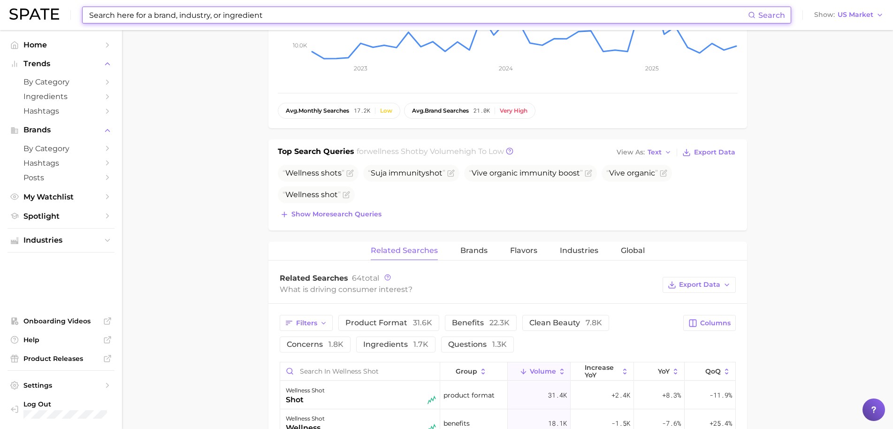
scroll to position [259, 0]
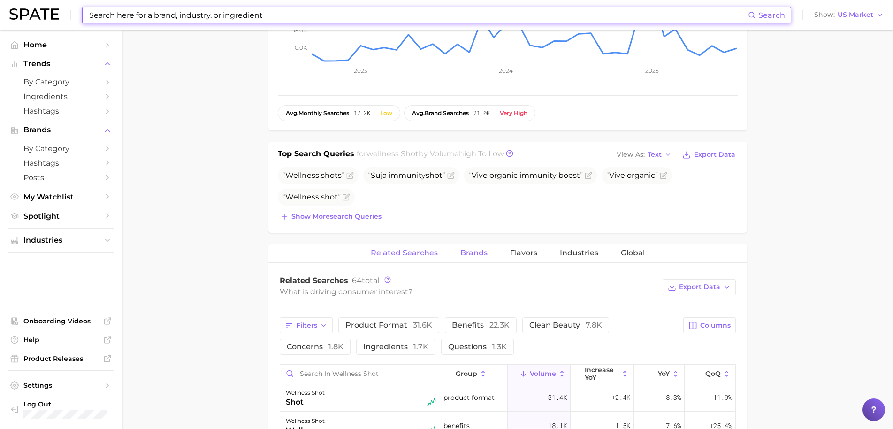
click at [466, 255] on span "Brands" at bounding box center [474, 253] width 27 height 8
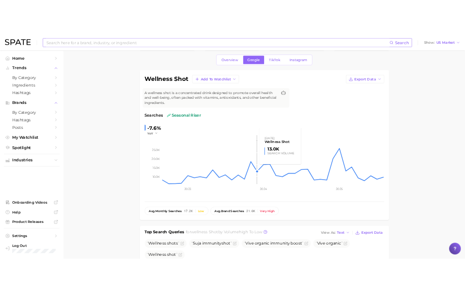
scroll to position [0, 0]
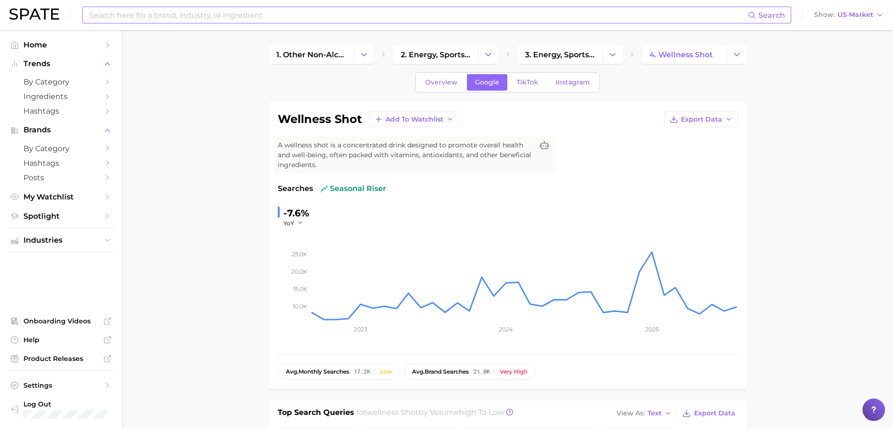
click at [440, 92] on div "Overview Google TikTok Instagram" at bounding box center [508, 82] width 185 height 20
click at [439, 86] on link "Overview" at bounding box center [441, 82] width 48 height 16
